Goal: Information Seeking & Learning: Learn about a topic

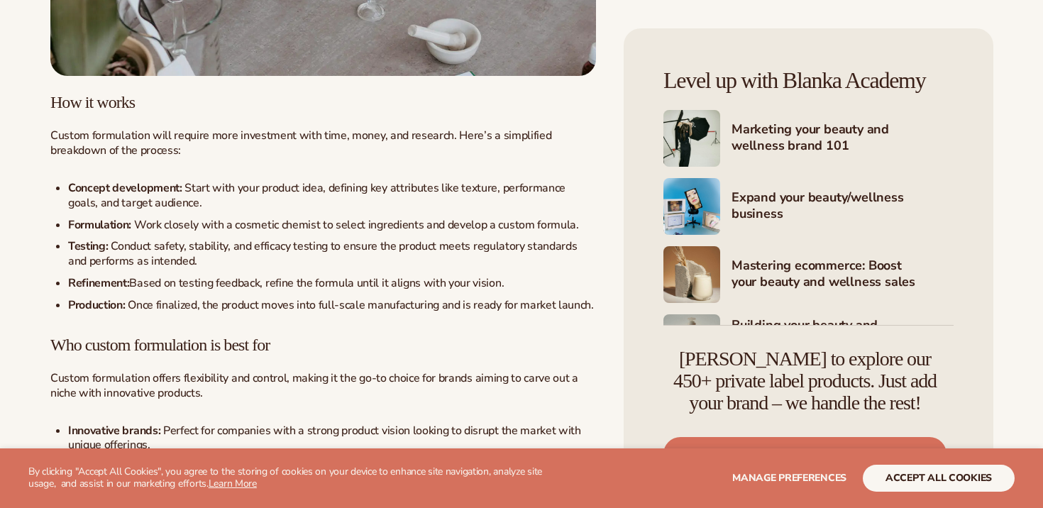
scroll to position [2785, 0]
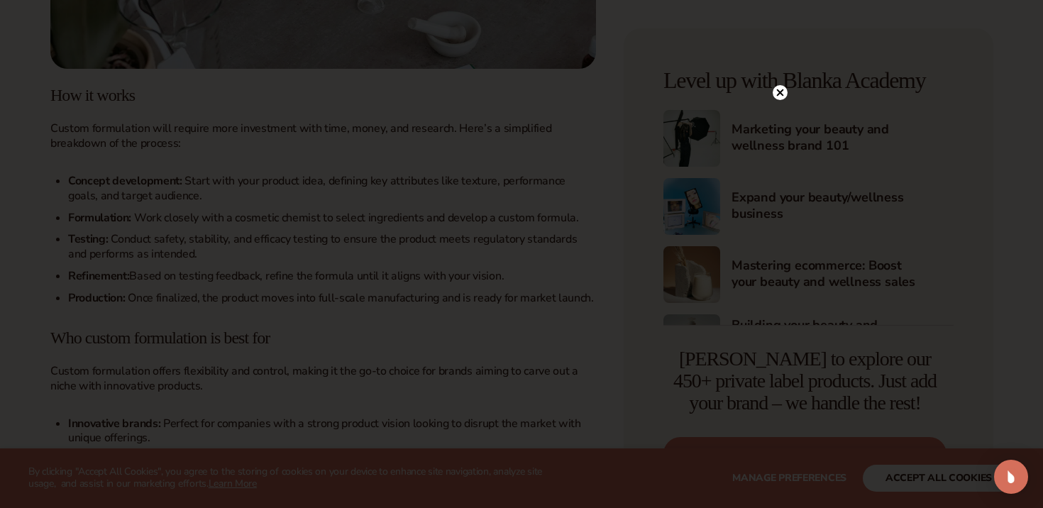
click at [776, 95] on circle at bounding box center [780, 92] width 15 height 15
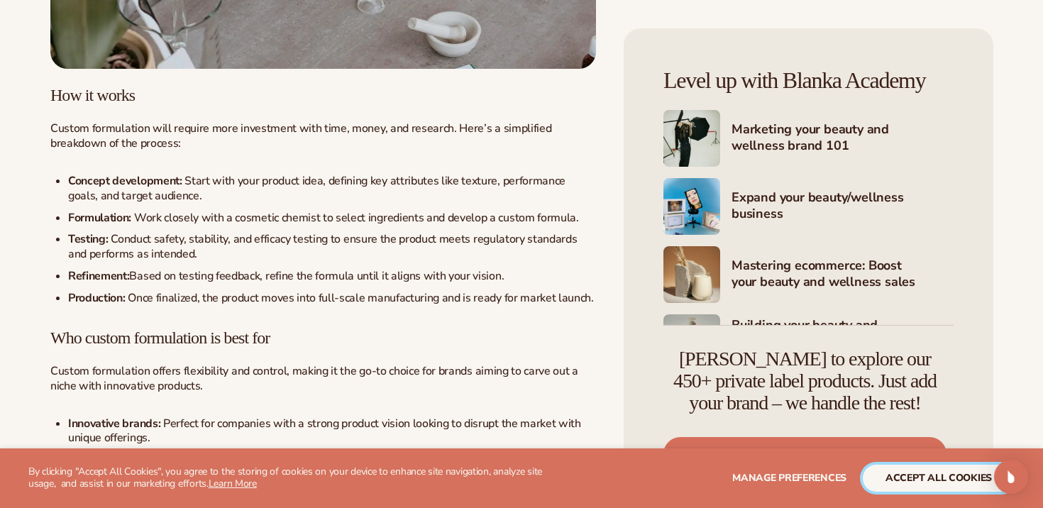
click at [912, 485] on button "accept all cookies" at bounding box center [939, 478] width 152 height 27
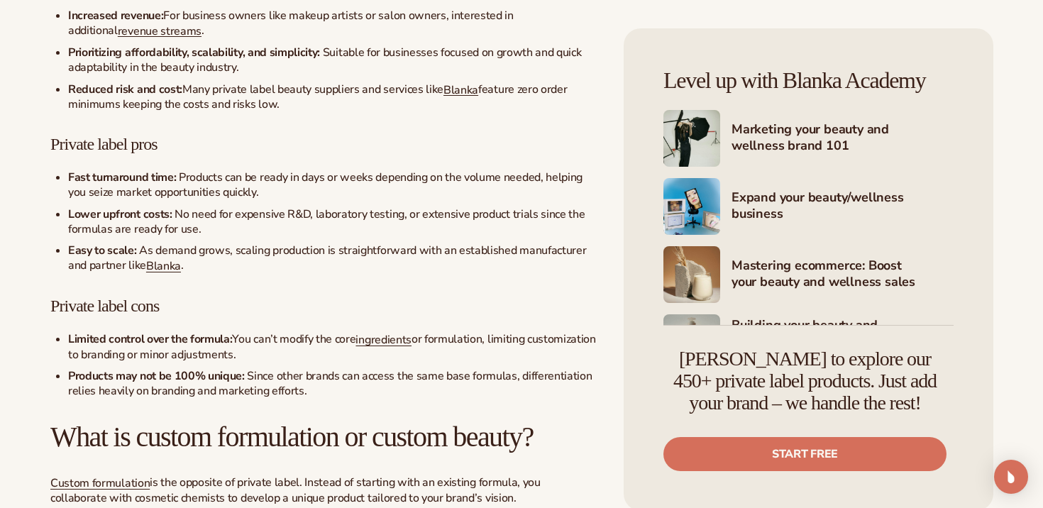
scroll to position [1870, 0]
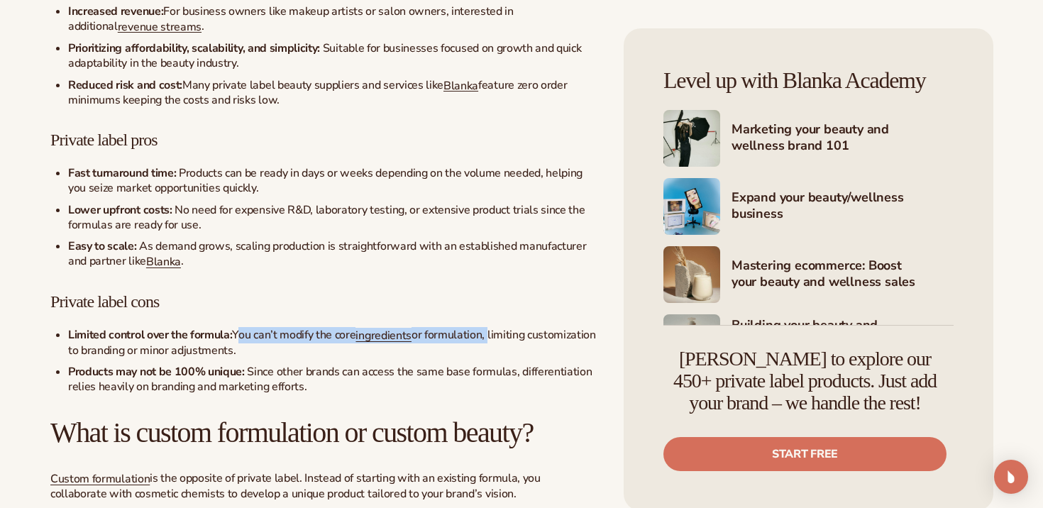
drag, startPoint x: 237, startPoint y: 377, endPoint x: 492, endPoint y: 378, distance: 255.4
click at [492, 358] on li "Limited control over the formula: You can’t modify the core ingredients or form…" at bounding box center [332, 343] width 528 height 30
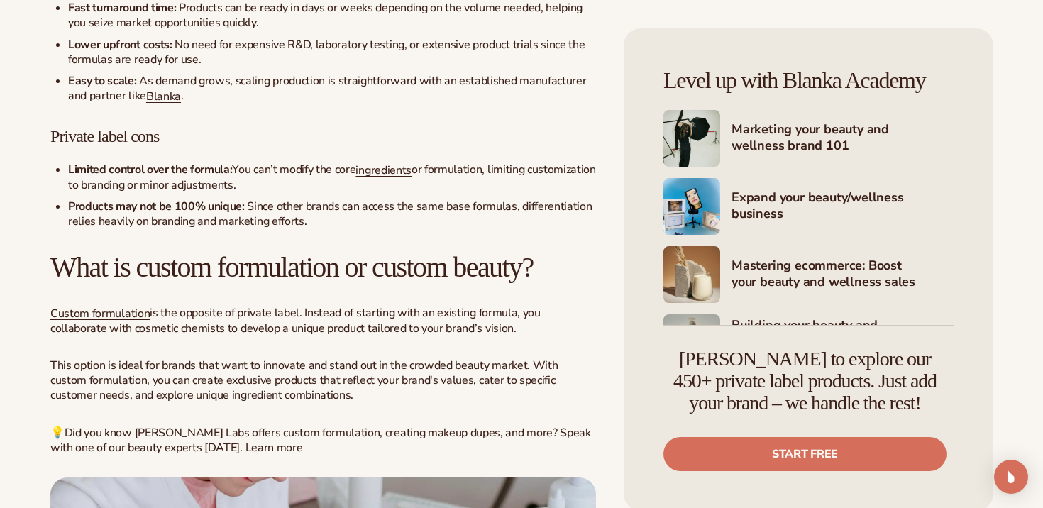
scroll to position [2038, 0]
